Goal: Task Accomplishment & Management: Manage account settings

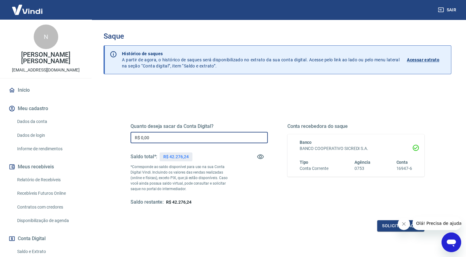
click at [238, 138] on input "R$ 0,00" at bounding box center [199, 137] width 137 height 11
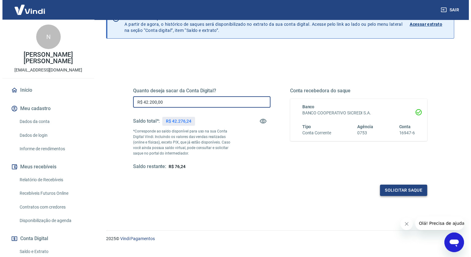
scroll to position [46, 0]
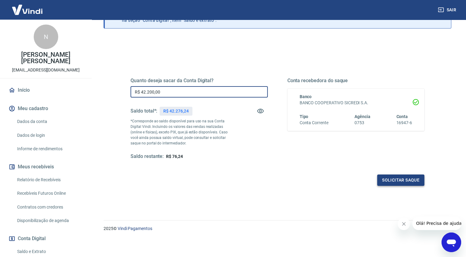
type input "R$ 42.200,00"
click at [385, 183] on button "Solicitar saque" at bounding box center [401, 180] width 47 height 11
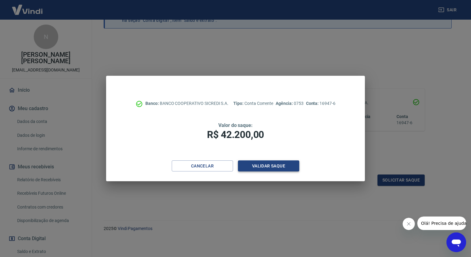
click at [274, 163] on button "Validar saque" at bounding box center [268, 165] width 61 height 11
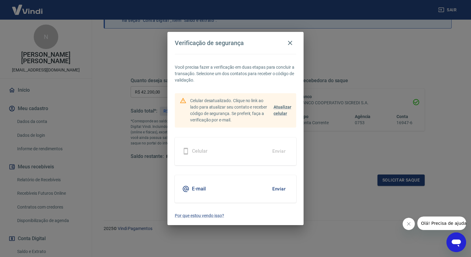
click at [281, 187] on button "Enviar" at bounding box center [279, 188] width 20 height 13
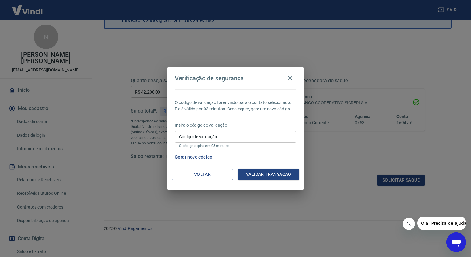
drag, startPoint x: 216, startPoint y: 140, endPoint x: 239, endPoint y: 2, distance: 139.9
click at [216, 140] on input "Código de validação" at bounding box center [235, 136] width 121 height 11
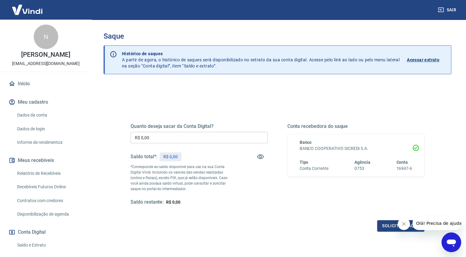
click at [197, 137] on input "R$ 0,00" at bounding box center [199, 137] width 137 height 11
type input "R$ 42.200,00"
click at [375, 224] on div "Solicitar saque" at bounding box center [278, 225] width 294 height 11
click at [381, 224] on button "Solicitar saque" at bounding box center [401, 225] width 47 height 11
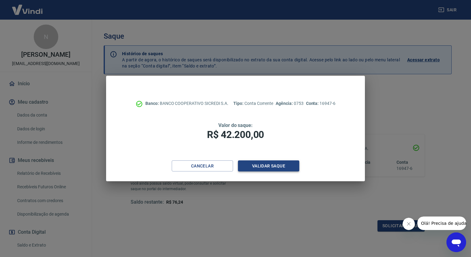
click at [255, 167] on button "Validar saque" at bounding box center [268, 165] width 61 height 11
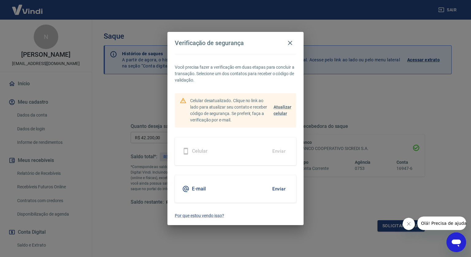
click at [280, 190] on button "Enviar" at bounding box center [279, 188] width 20 height 13
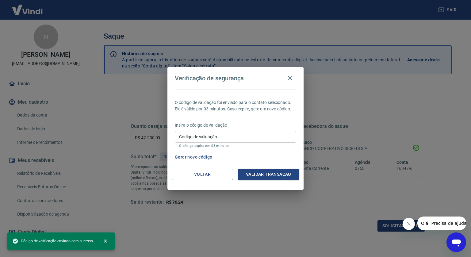
click at [228, 139] on input "Código de validação" at bounding box center [235, 136] width 121 height 11
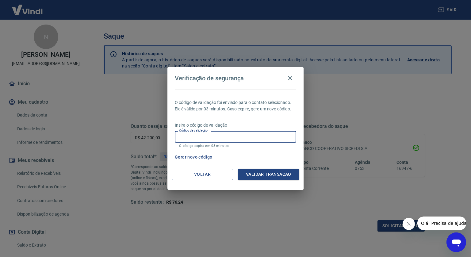
paste input "580769"
type input "580769"
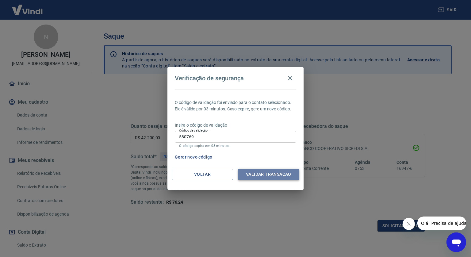
click at [278, 178] on button "Validar transação" at bounding box center [268, 174] width 61 height 11
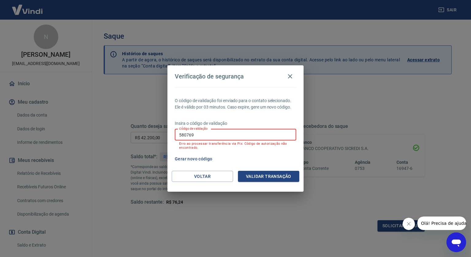
drag, startPoint x: 240, startPoint y: 135, endPoint x: 152, endPoint y: 126, distance: 88.7
click at [152, 126] on div "Verificação de segurança O código de validação foi enviado para o contato selec…" at bounding box center [235, 128] width 471 height 257
paste input "937027"
type input "937027"
click at [265, 177] on button "Validar transação" at bounding box center [268, 176] width 61 height 11
